Goal: Transaction & Acquisition: Purchase product/service

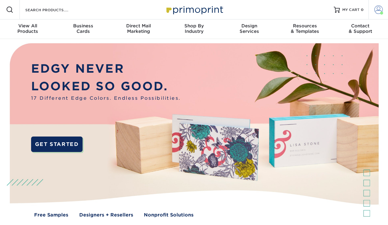
click at [380, 11] on span at bounding box center [378, 9] width 9 height 9
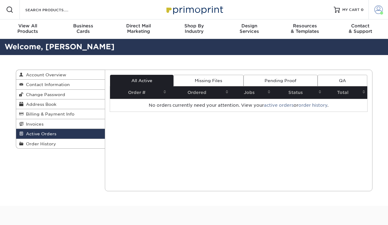
click at [376, 12] on span at bounding box center [378, 9] width 9 height 9
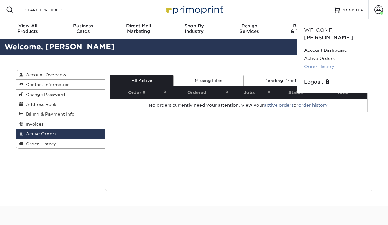
click at [328, 63] on link "Order History" at bounding box center [342, 67] width 76 height 8
click at [322, 63] on link "Order History" at bounding box center [342, 67] width 76 height 8
click at [329, 63] on link "Order History" at bounding box center [342, 67] width 76 height 8
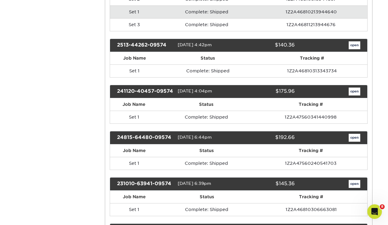
scroll to position [433, 0]
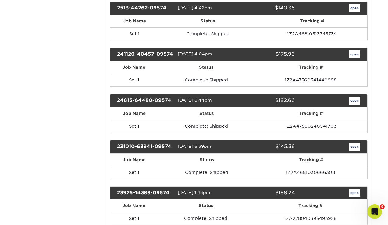
click at [350, 147] on link "open" at bounding box center [354, 147] width 12 height 8
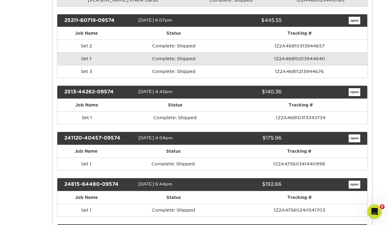
scroll to position [0, 0]
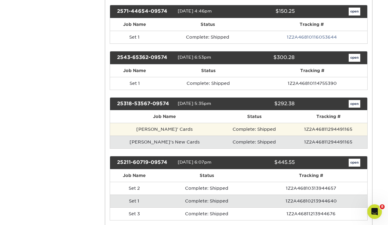
scroll to position [258, 0]
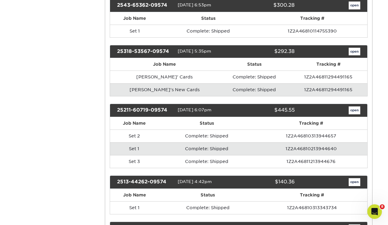
click at [357, 112] on link "open" at bounding box center [354, 111] width 12 height 8
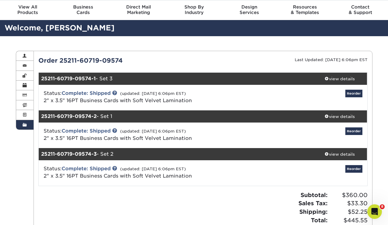
scroll to position [60, 0]
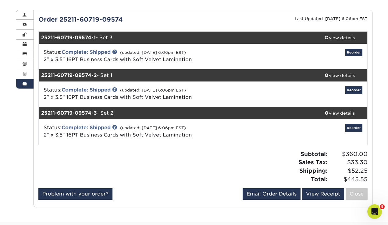
click at [63, 37] on strong "25211-60719-09574-1" at bounding box center [68, 38] width 54 height 6
click at [352, 38] on div "view details" at bounding box center [339, 38] width 55 height 6
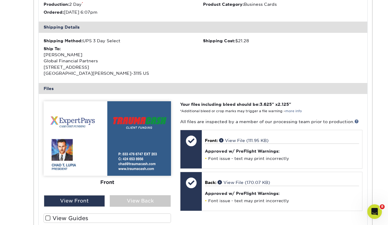
scroll to position [50, 0]
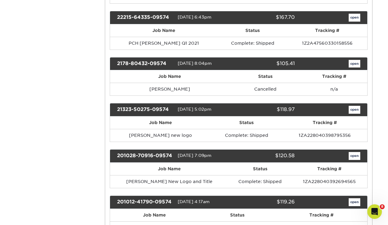
scroll to position [913, 0]
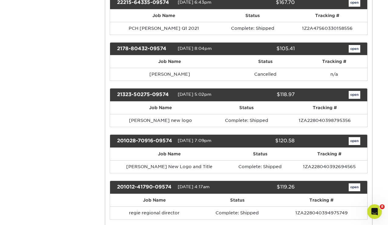
click at [351, 142] on link "open" at bounding box center [354, 141] width 12 height 8
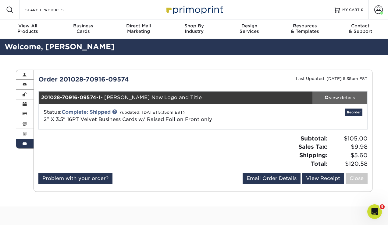
click at [338, 96] on div "view details" at bounding box center [339, 98] width 55 height 6
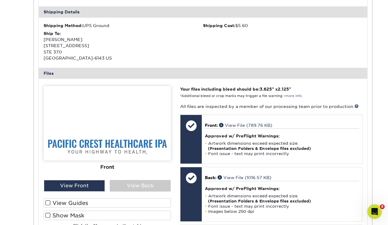
scroll to position [225, 0]
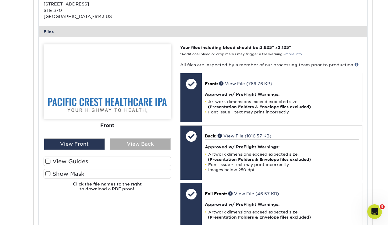
click at [127, 145] on div "View Back" at bounding box center [140, 145] width 61 height 12
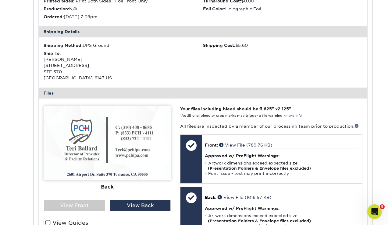
scroll to position [191, 0]
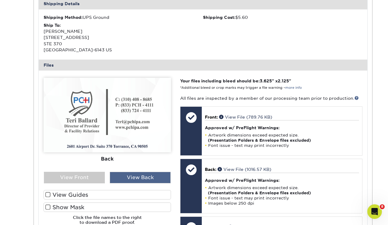
click at [130, 177] on div "View Back" at bounding box center [140, 178] width 61 height 12
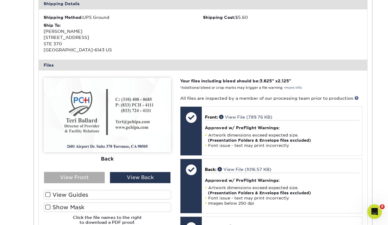
click at [82, 178] on div "View Front" at bounding box center [74, 178] width 61 height 12
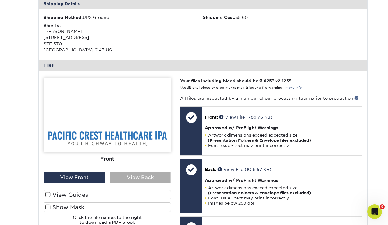
click at [126, 176] on div "View Back" at bounding box center [140, 178] width 61 height 12
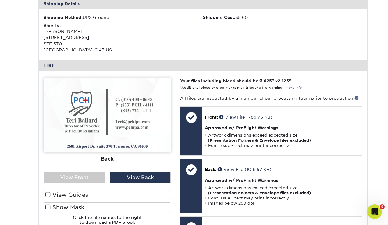
click at [112, 148] on img at bounding box center [107, 115] width 127 height 75
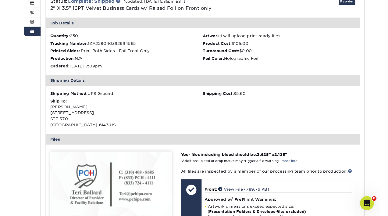
scroll to position [41, 0]
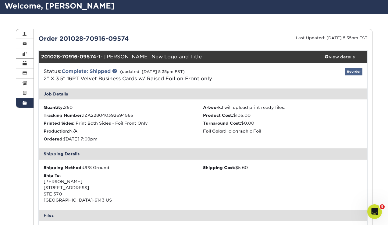
click at [353, 70] on link "Reorder" at bounding box center [353, 72] width 17 height 8
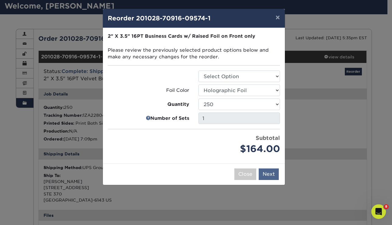
click at [269, 174] on button "Next" at bounding box center [269, 175] width 20 height 12
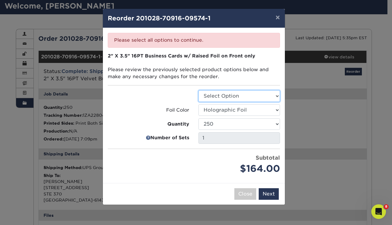
select select "3b5148f1-0588-4f88-a218-97bcfdce65c1"
select select
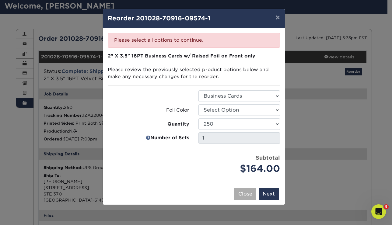
click at [244, 189] on button "Close" at bounding box center [245, 194] width 22 height 12
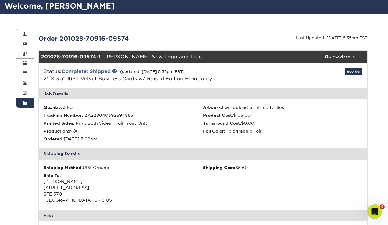
click at [353, 70] on link "Reorder" at bounding box center [353, 72] width 17 height 8
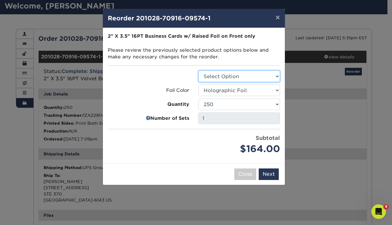
select select "3b5148f1-0588-4f88-a218-97bcfdce65c1"
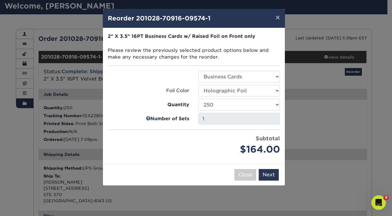
click at [237, 118] on input "1" at bounding box center [239, 119] width 82 height 12
click at [267, 175] on button "Next" at bounding box center [269, 175] width 20 height 12
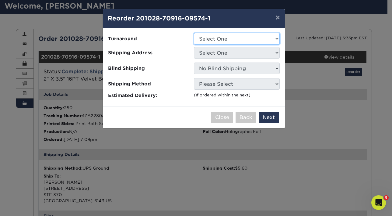
select select "1cbcb5c4-95c2-4600-ba81-4a6f4084a4d2"
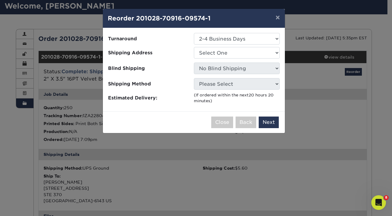
click at [227, 46] on ul "Turnaround Select One 2-4 Business Days Shipping Address Select One Aimee Fresn…" at bounding box center [194, 68] width 172 height 71
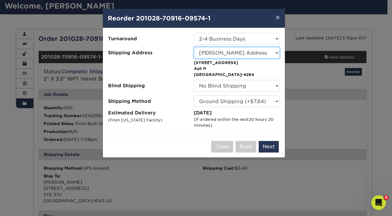
select select "252834"
drag, startPoint x: 216, startPoint y: 46, endPoint x: 229, endPoint y: 58, distance: 17.4
click at [276, 51] on select "Select One Aimee Fresno PCH CAALA Chanel Lauren Global" at bounding box center [237, 53] width 86 height 12
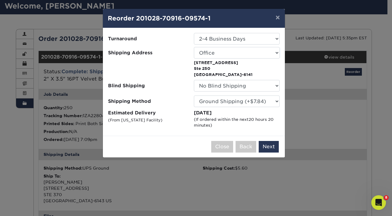
click at [229, 147] on button "Close" at bounding box center [222, 147] width 22 height 12
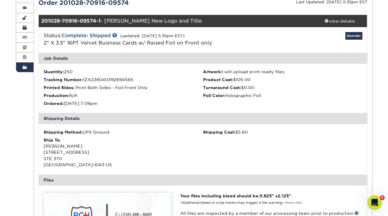
scroll to position [40, 0]
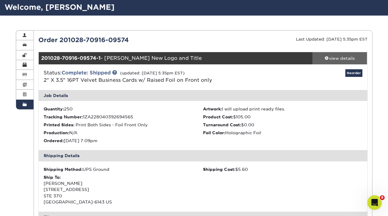
click at [345, 56] on div "view details" at bounding box center [339, 58] width 55 height 6
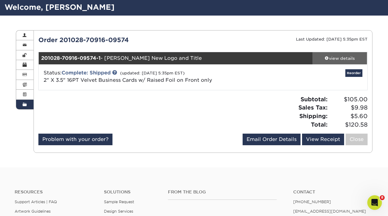
click at [345, 56] on div "view details" at bounding box center [339, 58] width 55 height 6
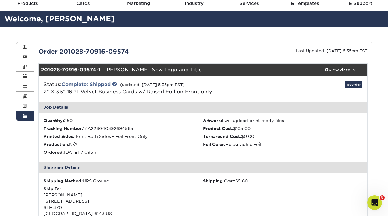
scroll to position [0, 0]
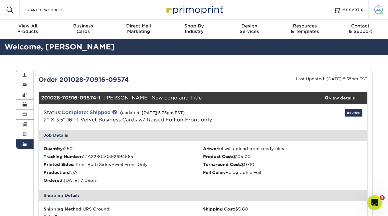
click at [375, 11] on span at bounding box center [378, 9] width 9 height 9
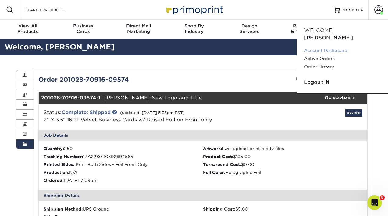
click at [337, 46] on link "Account Dashboard" at bounding box center [342, 50] width 76 height 8
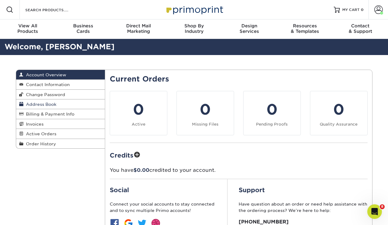
click at [49, 105] on span "Address Book" at bounding box center [39, 104] width 33 height 5
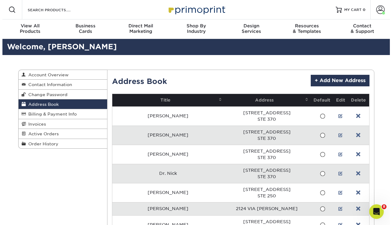
scroll to position [1, 0]
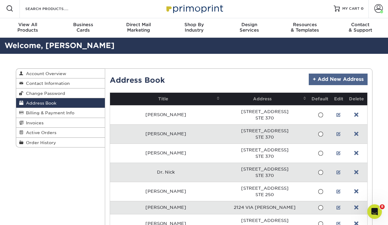
click at [330, 80] on link "+ Add New Address" at bounding box center [337, 80] width 59 height 12
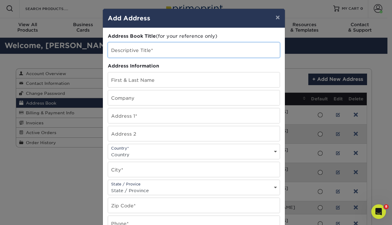
click at [151, 45] on input "text" at bounding box center [194, 50] width 172 height 15
type input "[PERSON_NAME] New Office"
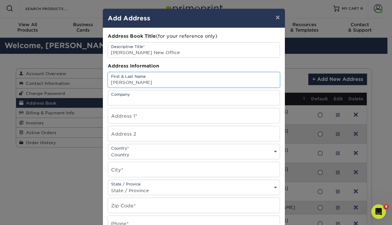
click at [265, 80] on input "Teri" at bounding box center [194, 79] width 172 height 15
type input "[PERSON_NAME]"
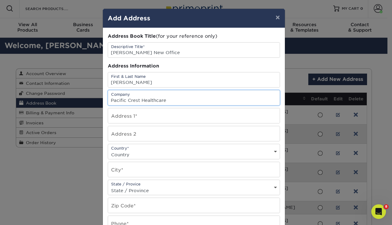
type input "Pacific Crest Healthcare"
paste input "San Pedro CA 90731"
type input "San Pedro CA 90731"
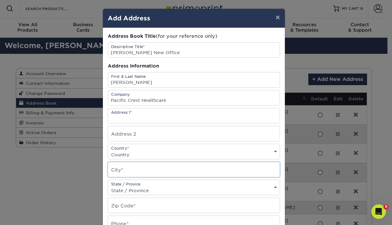
drag, startPoint x: 140, startPoint y: 163, endPoint x: 143, endPoint y: 166, distance: 4.3
click at [140, 163] on input "text" at bounding box center [194, 169] width 172 height 15
paste input "San Pedro CA 90731"
drag, startPoint x: 133, startPoint y: 173, endPoint x: 137, endPoint y: 187, distance: 14.8
click at [137, 187] on div "Address Book Title (for your reference only) Descriptive Title* Teri New Office…" at bounding box center [194, 164] width 172 height 263
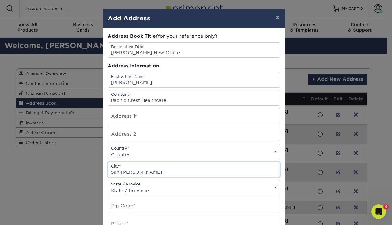
type input "San Pedro"
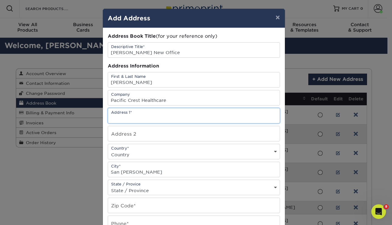
click at [149, 118] on input "text" at bounding box center [194, 115] width 172 height 15
paste input "525 W 7th Street"
type input "525 W 7th Street"
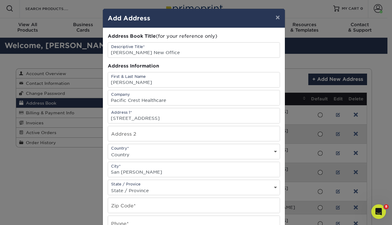
click at [166, 183] on div "State / Provice State / Province Alabama Alaska Arizona Arkansas California Col…" at bounding box center [194, 188] width 172 height 16
select select "CA"
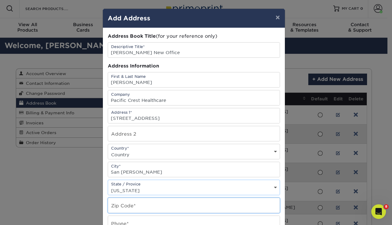
click at [121, 205] on input "text" at bounding box center [194, 205] width 172 height 15
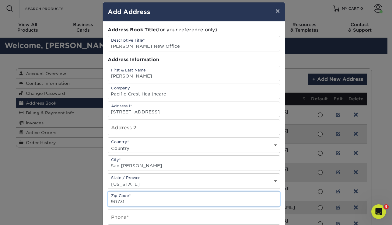
scroll to position [30, 0]
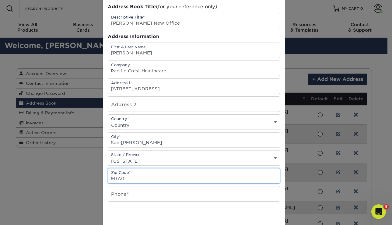
type input "90731"
click at [142, 189] on input "text" at bounding box center [194, 194] width 172 height 15
click at [142, 188] on input "text" at bounding box center [194, 194] width 172 height 15
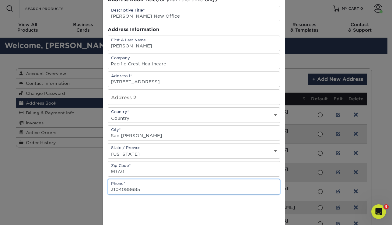
scroll to position [46, 0]
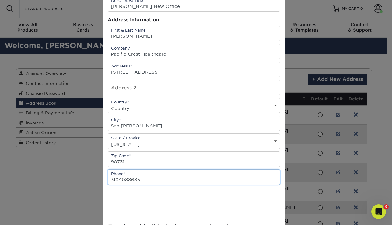
type input "3104088685"
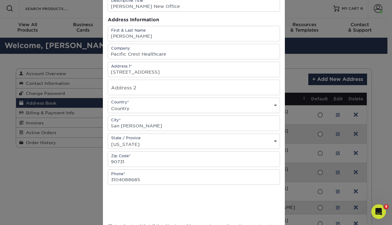
scroll to position [87, 0]
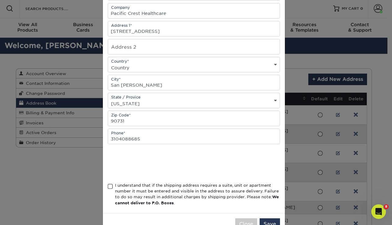
click at [109, 185] on span at bounding box center [110, 187] width 5 height 6
click at [0, 0] on input "I understand that if the shipping address requires a suite, unit or apartment n…" at bounding box center [0, 0] width 0 height 0
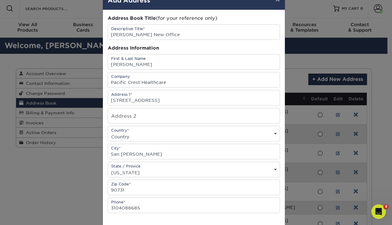
scroll to position [45, 0]
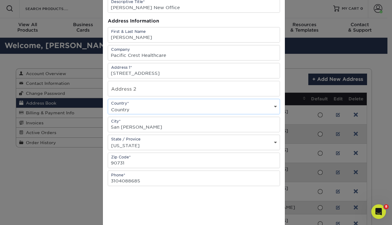
select select "US"
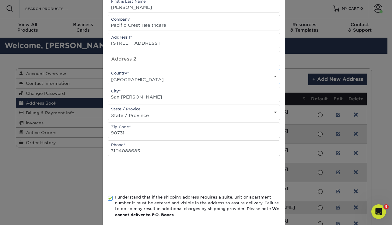
scroll to position [105, 0]
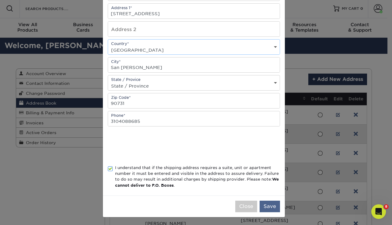
click at [261, 204] on button "Save" at bounding box center [270, 207] width 20 height 12
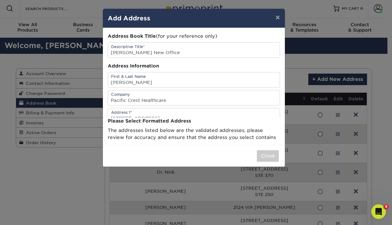
scroll to position [0, 0]
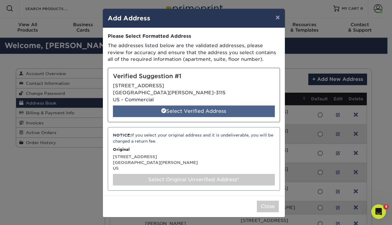
click at [231, 107] on div "Select Verified Address" at bounding box center [194, 112] width 162 height 12
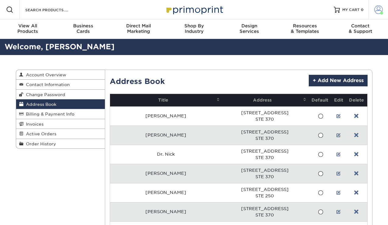
click at [377, 10] on span at bounding box center [378, 9] width 9 height 9
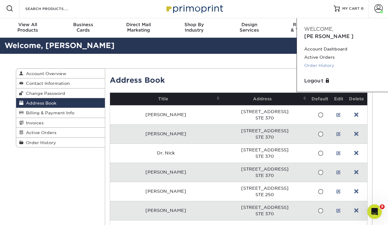
click at [321, 61] on link "Order History" at bounding box center [342, 65] width 76 height 8
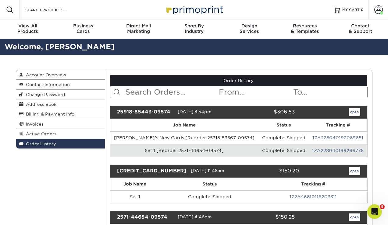
click at [157, 91] on input "text" at bounding box center [171, 92] width 93 height 12
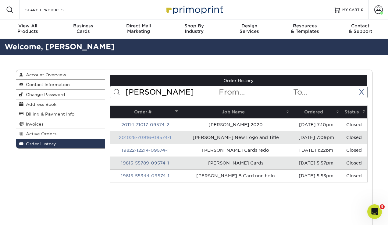
type input "Teri"
click at [149, 137] on link "201028-70916-09574-1" at bounding box center [145, 137] width 52 height 5
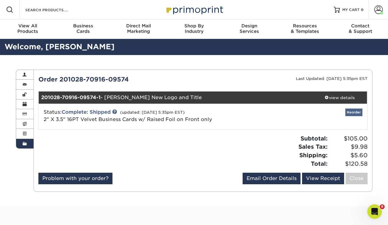
click at [359, 109] on link "Reorder" at bounding box center [353, 113] width 17 height 8
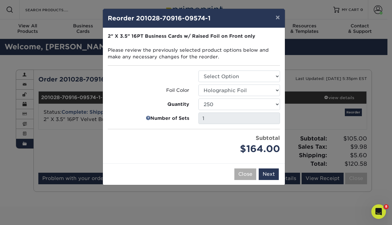
click at [249, 172] on button "Close" at bounding box center [245, 175] width 22 height 12
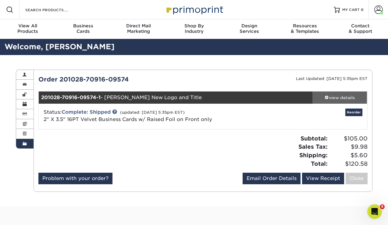
click at [348, 92] on link "view details" at bounding box center [339, 98] width 55 height 12
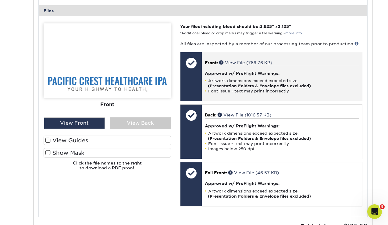
scroll to position [254, 0]
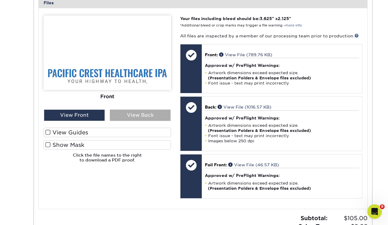
click at [147, 117] on div "View Back" at bounding box center [140, 116] width 61 height 12
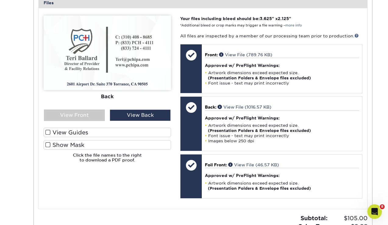
click at [100, 144] on label "Show Mask" at bounding box center [107, 144] width 127 height 9
click at [0, 0] on input "Show Mask" at bounding box center [0, 0] width 0 height 0
click at [78, 118] on div "View Front" at bounding box center [74, 116] width 61 height 12
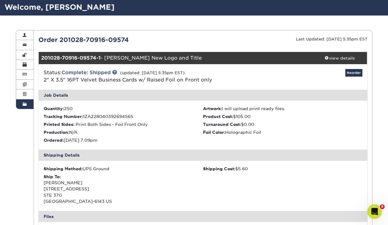
scroll to position [38, 0]
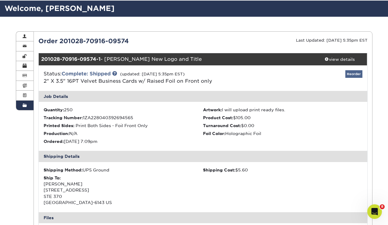
click at [353, 73] on link "Reorder" at bounding box center [353, 74] width 17 height 8
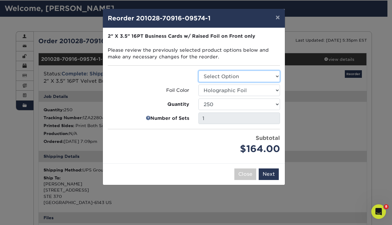
select select "3b5148f1-0588-4f88-a218-97bcfdce65c1"
click at [275, 171] on button "Next" at bounding box center [269, 175] width 20 height 12
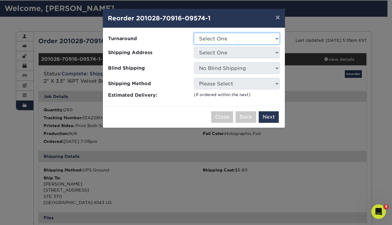
select select "1cbcb5c4-95c2-4600-ba81-4a6f4084a4d2"
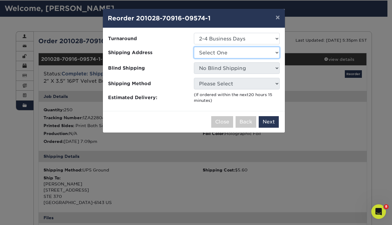
select select "286551"
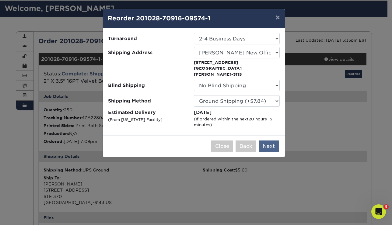
click at [268, 141] on button "Next" at bounding box center [269, 147] width 20 height 12
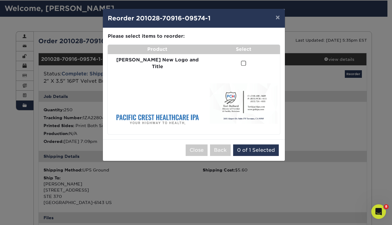
click at [241, 61] on span at bounding box center [243, 64] width 5 height 6
click at [0, 0] on input "checkbox" at bounding box center [0, 0] width 0 height 0
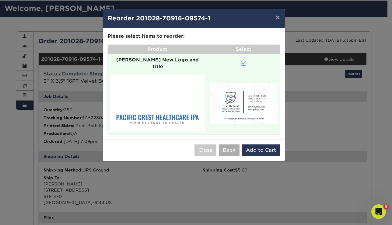
click at [225, 145] on button "Back" at bounding box center [229, 151] width 21 height 12
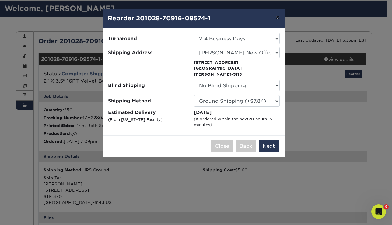
click at [275, 16] on button "×" at bounding box center [278, 17] width 14 height 17
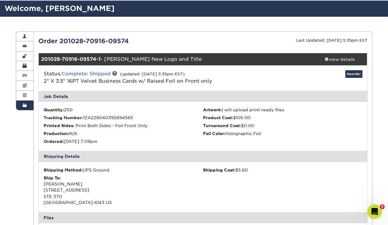
scroll to position [0, 0]
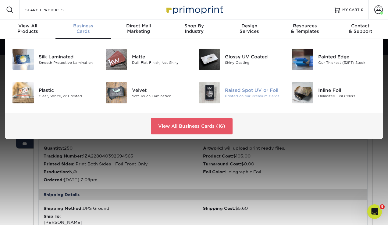
click at [239, 88] on div "Raised Spot UV or Foil" at bounding box center [254, 90] width 58 height 7
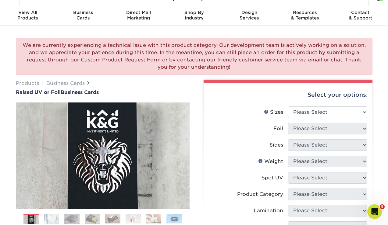
scroll to position [54, 0]
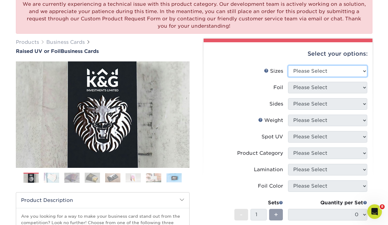
select select "2.00x3.50"
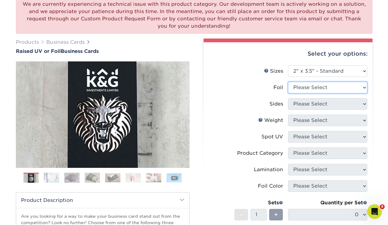
select select "1"
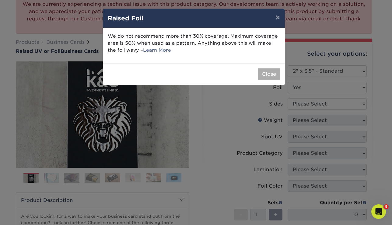
click at [261, 74] on button "Close" at bounding box center [269, 74] width 22 height 12
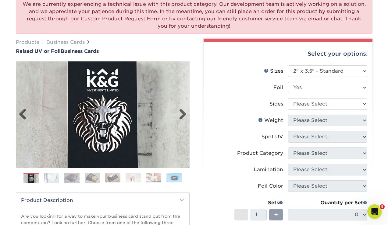
scroll to position [44, 0]
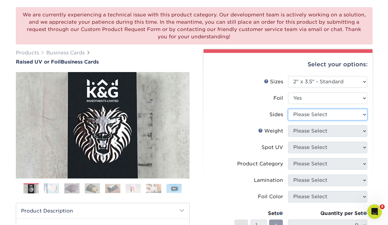
select select "e9e9dfb3-fba1-4d60-972c-fd9ca5904d33"
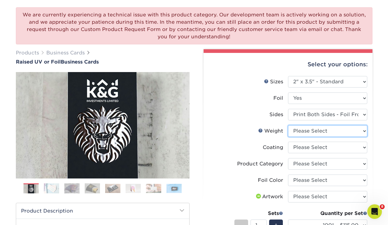
select select "16PT"
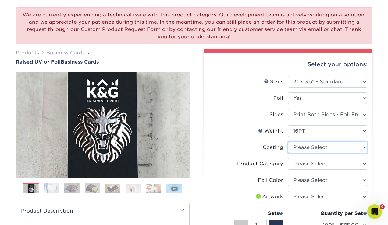
select select "3e7618de-abca-4bda-9f97-8b9129e913d8"
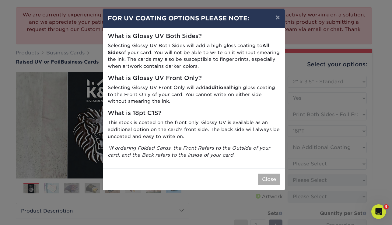
click at [262, 174] on button "Close" at bounding box center [269, 180] width 22 height 12
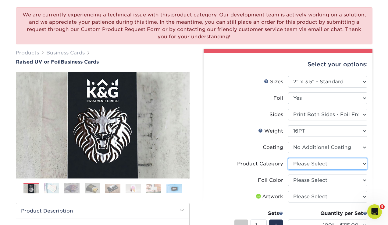
select select "3b5148f1-0588-4f88-a218-97bcfdce65c1"
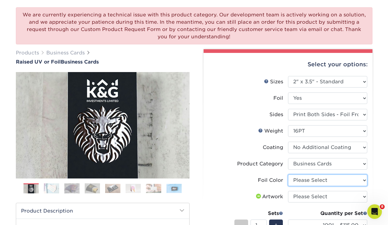
select select "070be916-f238-4bbb-84b5-b64a15a64c9f"
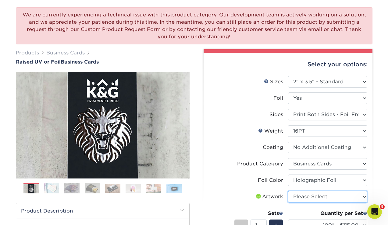
select select "upload"
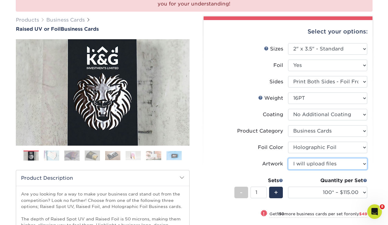
scroll to position [101, 0]
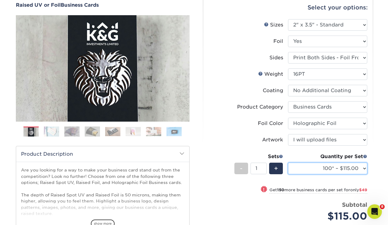
select select "250* – $164.00"
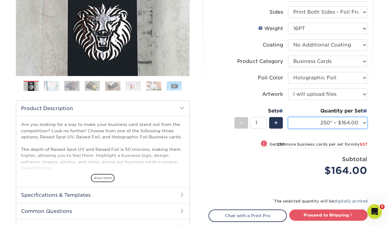
scroll to position [215, 0]
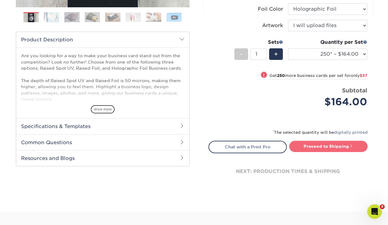
click at [302, 143] on link "Proceed to Shipping" at bounding box center [328, 146] width 78 height 11
type input "Set 1"
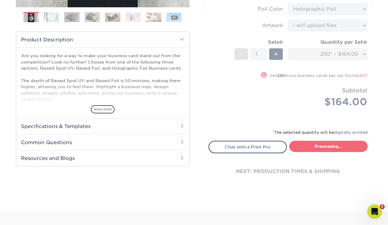
select select "1cbcb5c4-95c2-4600-ba81-4a6f4084a4d2"
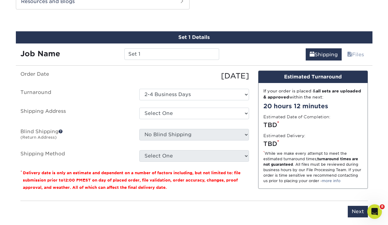
scroll to position [373, 0]
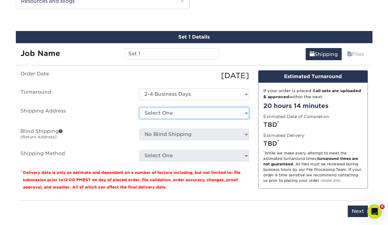
select select "286551"
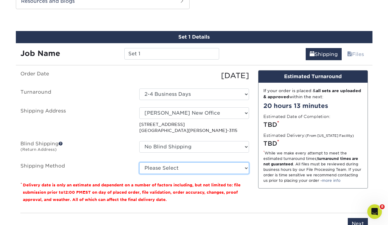
select select "03"
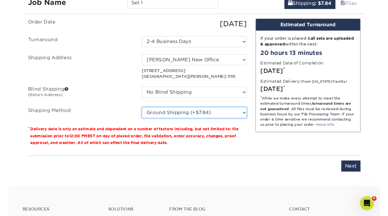
scroll to position [455, 0]
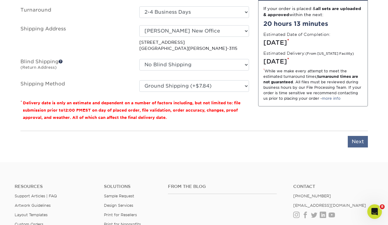
click at [350, 139] on input "Next" at bounding box center [357, 142] width 20 height 12
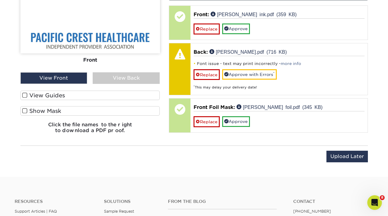
scroll to position [472, 0]
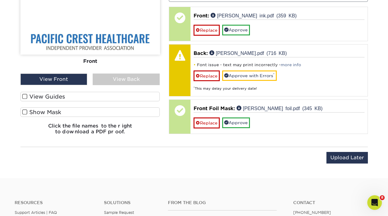
click at [93, 78] on div "View Back" at bounding box center [126, 79] width 67 height 12
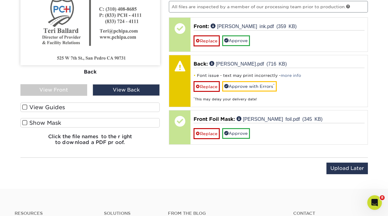
scroll to position [451, 0]
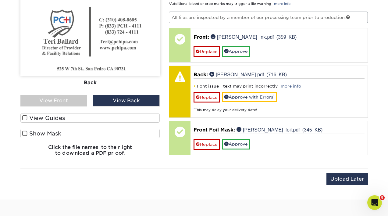
click at [67, 92] on div "Front Back" at bounding box center [89, 44] width 139 height 100
click at [63, 98] on div "View Front" at bounding box center [53, 101] width 67 height 12
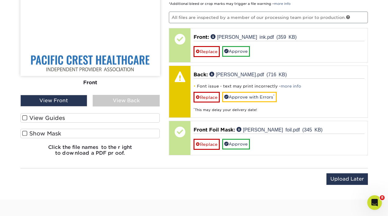
click at [51, 129] on label "Show Mask" at bounding box center [89, 132] width 139 height 9
click at [0, 0] on input "Show Mask" at bounding box center [0, 0] width 0 height 0
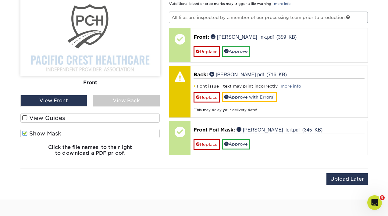
click at [50, 133] on label "Show Mask" at bounding box center [89, 132] width 139 height 9
click at [0, 0] on input "Show Mask" at bounding box center [0, 0] width 0 height 0
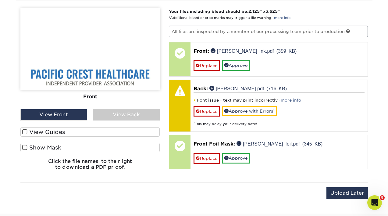
scroll to position [408, 0]
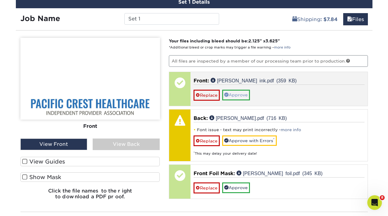
click at [240, 96] on link "Approve" at bounding box center [236, 94] width 28 height 10
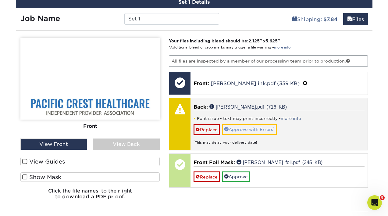
click at [237, 127] on link "Approve with Errors *" at bounding box center [249, 129] width 54 height 10
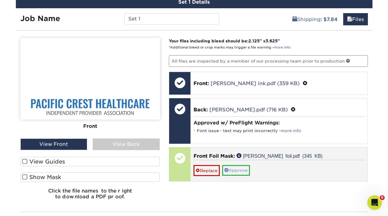
click at [240, 173] on link "Approve" at bounding box center [236, 170] width 28 height 10
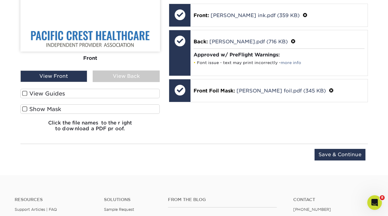
scroll to position [524, 0]
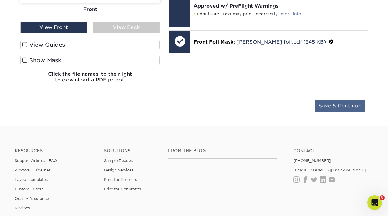
click at [351, 103] on input "Save & Continue" at bounding box center [339, 106] width 51 height 12
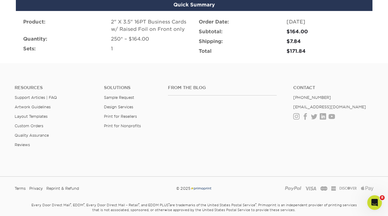
scroll to position [512, 0]
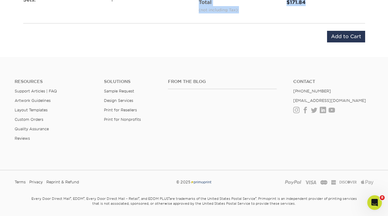
drag, startPoint x: 324, startPoint y: 8, endPoint x: 311, endPoint y: -10, distance: 22.2
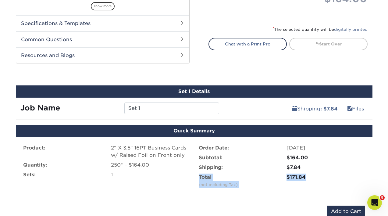
scroll to position [333, 0]
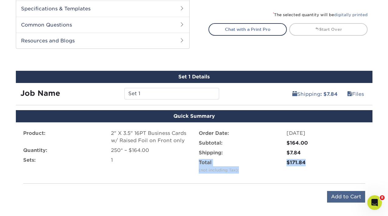
click at [354, 198] on input "Add to Cart" at bounding box center [346, 197] width 38 height 12
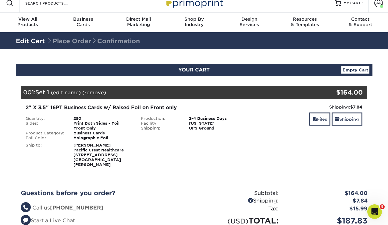
scroll to position [80, 0]
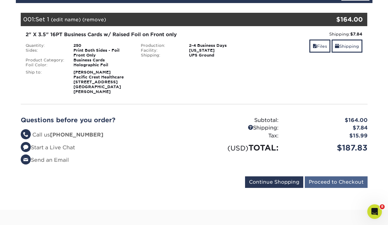
click at [327, 179] on input "Proceed to Checkout" at bounding box center [335, 183] width 63 height 12
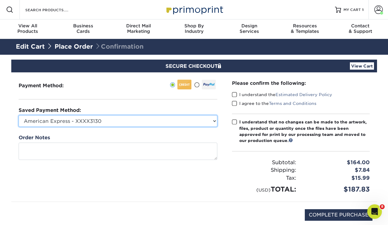
select select
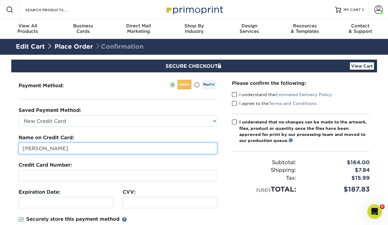
click at [75, 147] on input "Michelle Sthilaire" at bounding box center [118, 149] width 198 height 12
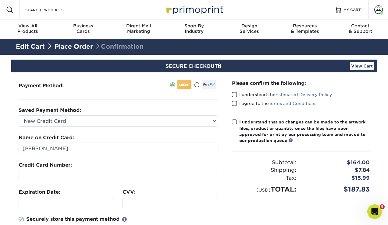
click at [101, 161] on fieldset "Name on Credit Card: Michelle Sthilaire Credit Card Number: Expiration Date: CV…" at bounding box center [118, 188] width 198 height 108
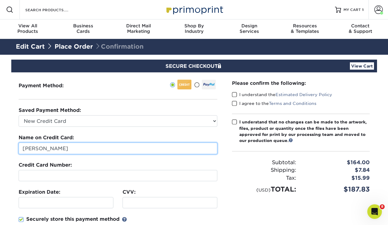
click at [102, 148] on input "Michelle Sthilaire" at bounding box center [118, 149] width 198 height 12
paste input "Denise Perez"
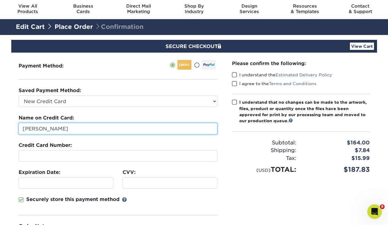
scroll to position [21, 0]
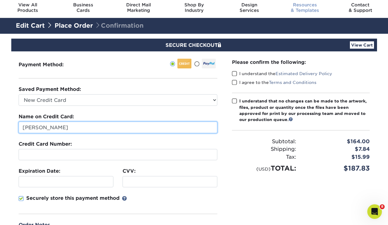
type input "Denise Perez"
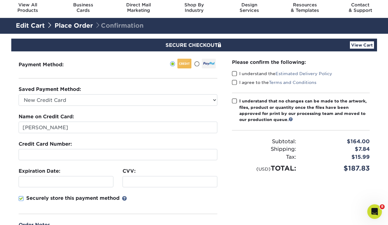
click at [129, 177] on div at bounding box center [169, 181] width 95 height 11
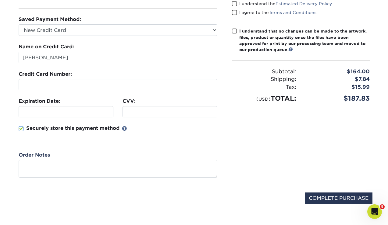
scroll to position [92, 0]
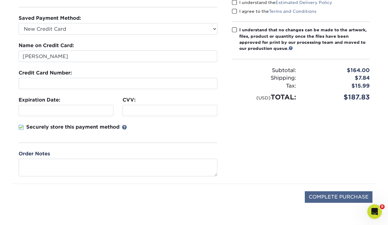
click at [339, 194] on input "COMPLETE PURCHASE" at bounding box center [338, 197] width 68 height 12
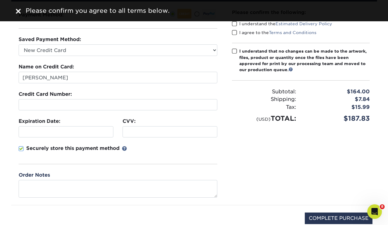
scroll to position [38, 0]
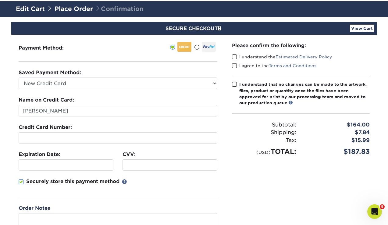
click at [234, 54] on div "Please confirm the following: I understand the Estimated Delivery Policy I agre…" at bounding box center [301, 99] width 138 height 115
click at [233, 64] on span at bounding box center [234, 66] width 5 height 6
click at [0, 0] on input "I agree to the Terms and Conditions" at bounding box center [0, 0] width 0 height 0
click at [235, 55] on span at bounding box center [234, 57] width 5 height 6
click at [0, 0] on input "I understand the Estimated Delivery Policy" at bounding box center [0, 0] width 0 height 0
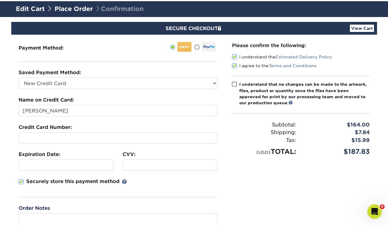
drag, startPoint x: 235, startPoint y: 83, endPoint x: 241, endPoint y: 85, distance: 6.9
click at [235, 83] on span at bounding box center [234, 85] width 5 height 6
click at [0, 0] on input "I understand that no changes can be made to the artwork, files, product or quan…" at bounding box center [0, 0] width 0 height 0
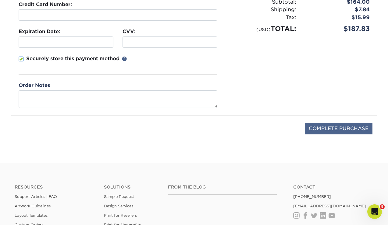
click at [335, 125] on input "COMPLETE PURCHASE" at bounding box center [338, 129] width 68 height 12
type input "PROCESSING, PLEASE WAIT..."
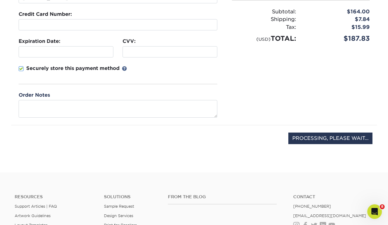
scroll to position [132, 0]
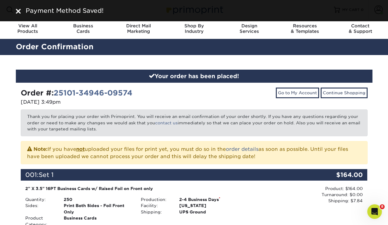
click at [17, 9] on img at bounding box center [18, 11] width 5 height 5
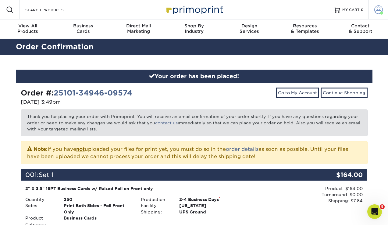
click at [375, 6] on span at bounding box center [378, 9] width 9 height 9
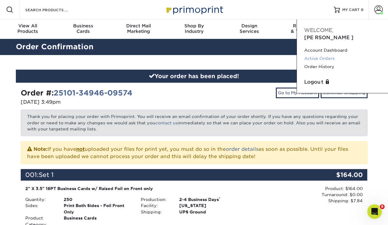
click at [333, 54] on link "Active Orders" at bounding box center [342, 58] width 76 height 8
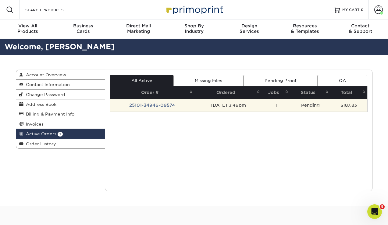
click at [125, 105] on td "25101-34946-09574" at bounding box center [152, 105] width 84 height 13
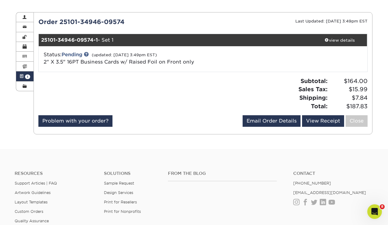
scroll to position [10, 0]
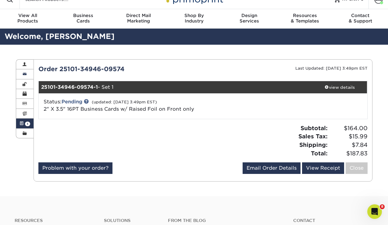
drag, startPoint x: 125, startPoint y: 68, endPoint x: 17, endPoint y: 72, distance: 108.1
click at [17, 59] on div "Active Orders Account Overview Contact Information Change Password Address Book…" at bounding box center [194, 59] width 356 height 0
click at [59, 65] on div "Order 25101-34946-09574" at bounding box center [118, 69] width 169 height 9
drag, startPoint x: 61, startPoint y: 70, endPoint x: 125, endPoint y: 68, distance: 64.9
click at [125, 68] on div "Order 25101-34946-09574" at bounding box center [118, 69] width 169 height 9
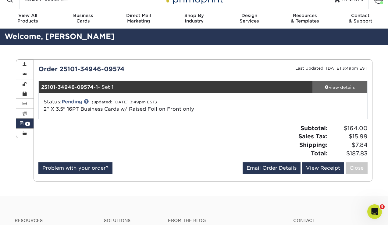
click at [331, 84] on div "view details" at bounding box center [339, 87] width 55 height 6
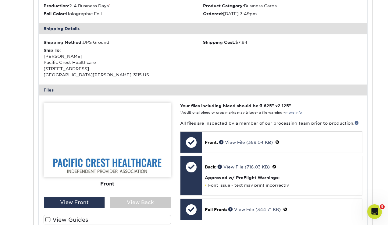
scroll to position [206, 0]
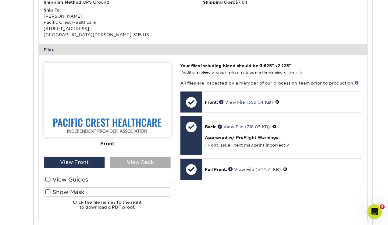
click at [135, 165] on div "View Back" at bounding box center [140, 163] width 61 height 12
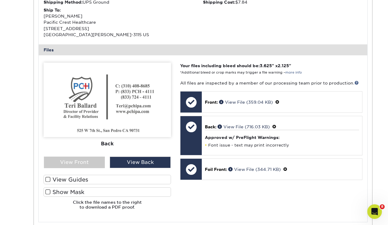
click at [135, 125] on img at bounding box center [107, 100] width 127 height 75
click at [125, 133] on img at bounding box center [107, 100] width 127 height 75
click at [145, 63] on div "Please Upload Your Files We accept: PDF , JPEG 1 or TIFF 1 files. Submitting AI…" at bounding box center [203, 138] width 328 height 157
click at [131, 166] on div "View Back" at bounding box center [140, 163] width 61 height 12
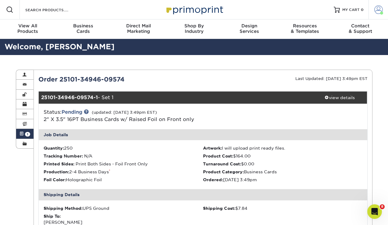
click at [377, 8] on span at bounding box center [378, 9] width 9 height 9
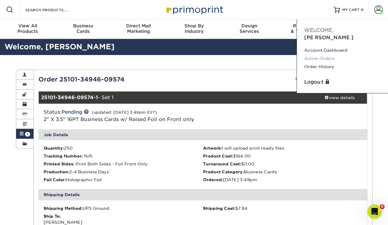
click at [333, 54] on link "Active Orders" at bounding box center [342, 58] width 76 height 8
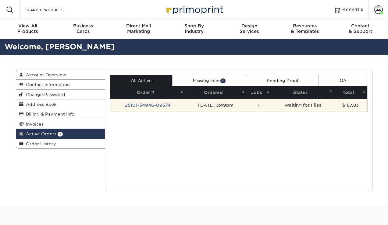
click at [167, 107] on td "25101-34946-09574" at bounding box center [147, 105] width 75 height 13
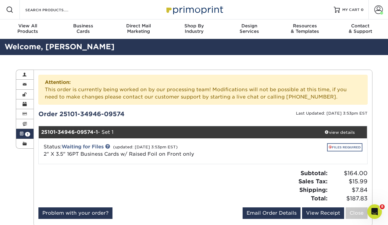
click at [334, 146] on link "FILES REQUIRED" at bounding box center [344, 147] width 35 height 8
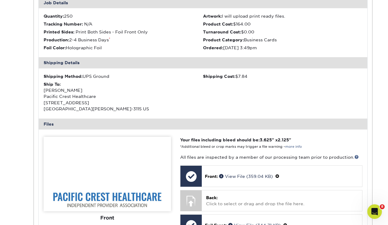
scroll to position [262, 0]
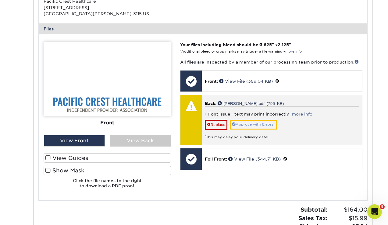
click at [272, 129] on link "Approve with Errors *" at bounding box center [253, 124] width 47 height 9
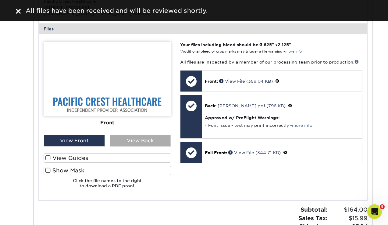
click at [127, 145] on div "View Back" at bounding box center [140, 141] width 61 height 12
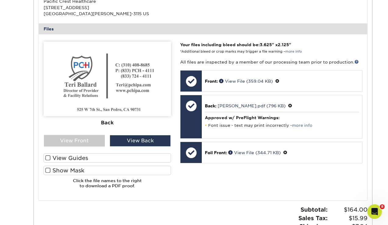
click at [191, 192] on div "Your files including bleed should be: 3.625 " x 2.125 " *Additional bleed or cr…" at bounding box center [270, 118] width 191 height 152
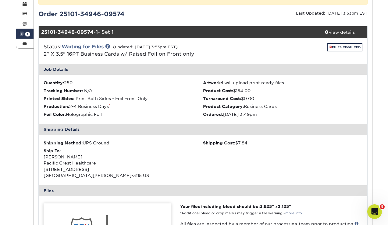
scroll to position [0, 0]
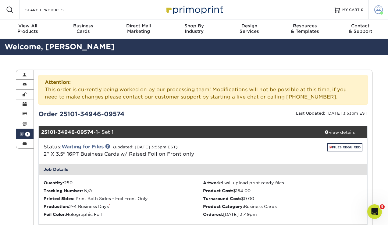
click at [377, 7] on span at bounding box center [378, 9] width 9 height 9
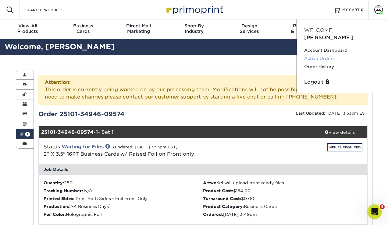
click at [322, 54] on link "Active Orders" at bounding box center [342, 58] width 76 height 8
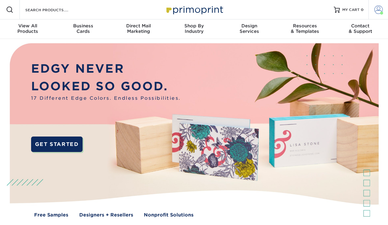
click at [374, 10] on span at bounding box center [378, 9] width 9 height 9
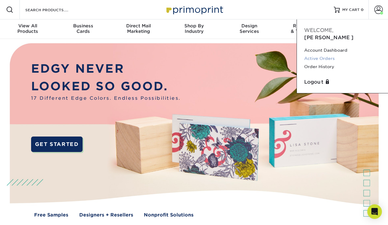
click at [329, 54] on link "Active Orders" at bounding box center [342, 58] width 76 height 8
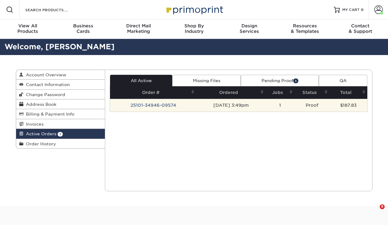
click at [158, 106] on td "25101-34946-09574" at bounding box center [153, 105] width 86 height 13
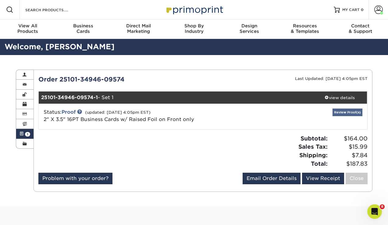
click at [338, 110] on link "Review Proof(s)" at bounding box center [347, 113] width 30 height 8
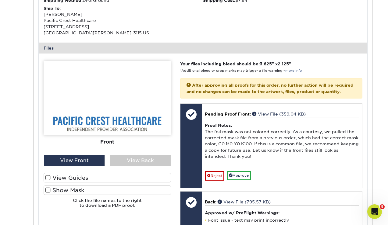
scroll to position [259, 0]
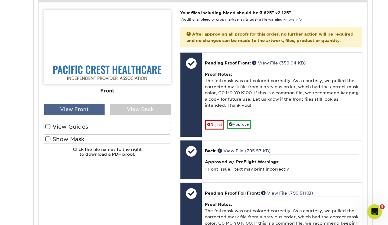
click at [85, 110] on div "View Front" at bounding box center [74, 110] width 61 height 12
click at [60, 142] on label "Show Mask" at bounding box center [107, 139] width 127 height 9
click at [0, 0] on input "Show Mask" at bounding box center [0, 0] width 0 height 0
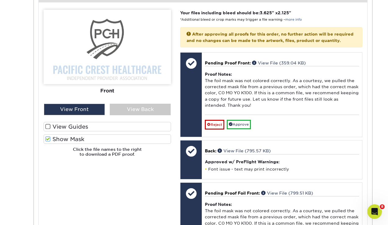
click at [82, 139] on label "Show Mask" at bounding box center [107, 139] width 127 height 9
click at [0, 0] on input "Show Mask" at bounding box center [0, 0] width 0 height 0
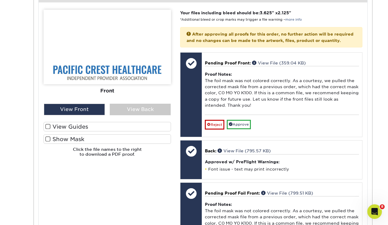
click at [82, 140] on label "Show Mask" at bounding box center [107, 139] width 127 height 9
click at [0, 0] on input "Show Mask" at bounding box center [0, 0] width 0 height 0
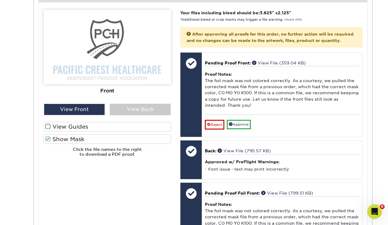
click at [82, 140] on label "Show Mask" at bounding box center [107, 139] width 127 height 9
click at [0, 0] on input "Show Mask" at bounding box center [0, 0] width 0 height 0
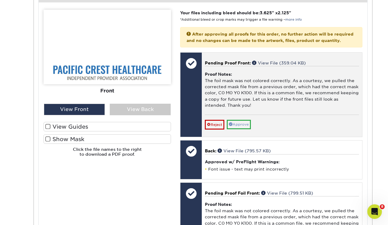
click at [238, 129] on link "Approve" at bounding box center [238, 124] width 24 height 9
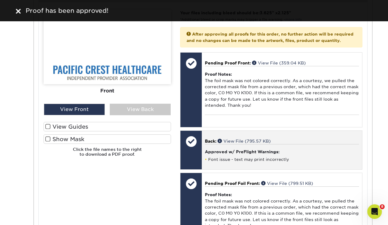
click at [246, 159] on div "Approved w/ PreFlight Warnings: Font issue - text may print incorrectly" at bounding box center [282, 153] width 154 height 18
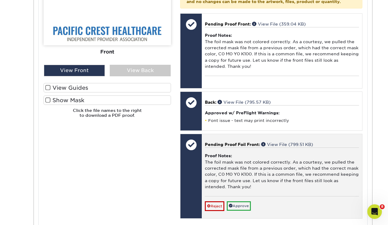
scroll to position [338, 0]
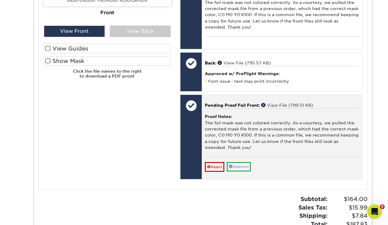
click at [244, 172] on link "Approve" at bounding box center [238, 166] width 24 height 9
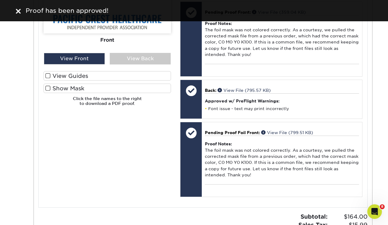
scroll to position [309, 0]
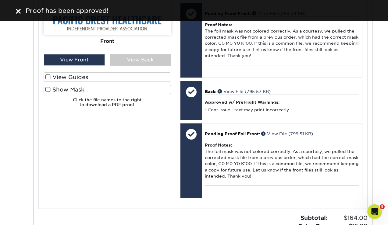
click at [19, 13] on img at bounding box center [18, 11] width 5 height 5
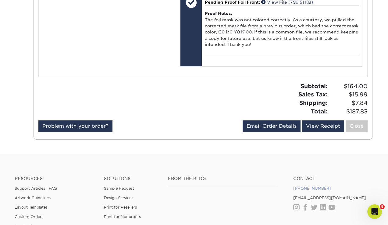
scroll to position [241, 0]
